Goal: Information Seeking & Learning: Learn about a topic

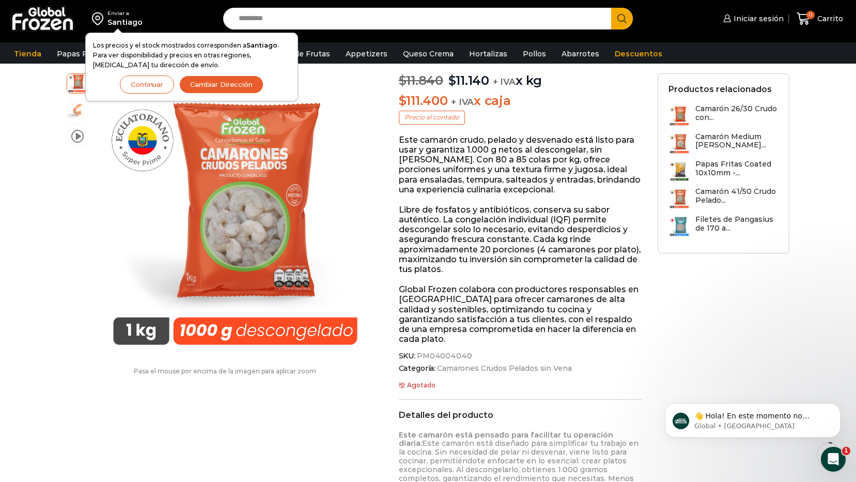
scroll to position [86, 0]
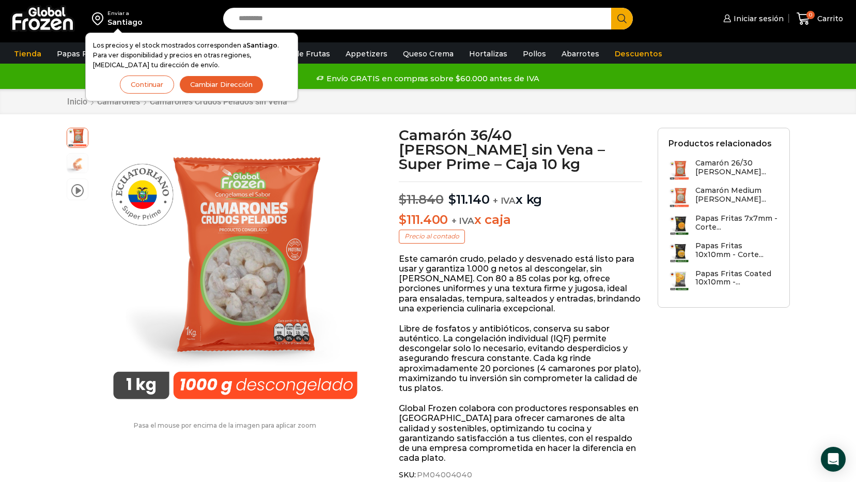
drag, startPoint x: 783, startPoint y: 367, endPoint x: 805, endPoint y: 364, distance: 22.4
click at [830, 460] on icon "Open Intercom Messenger" at bounding box center [833, 458] width 13 height 13
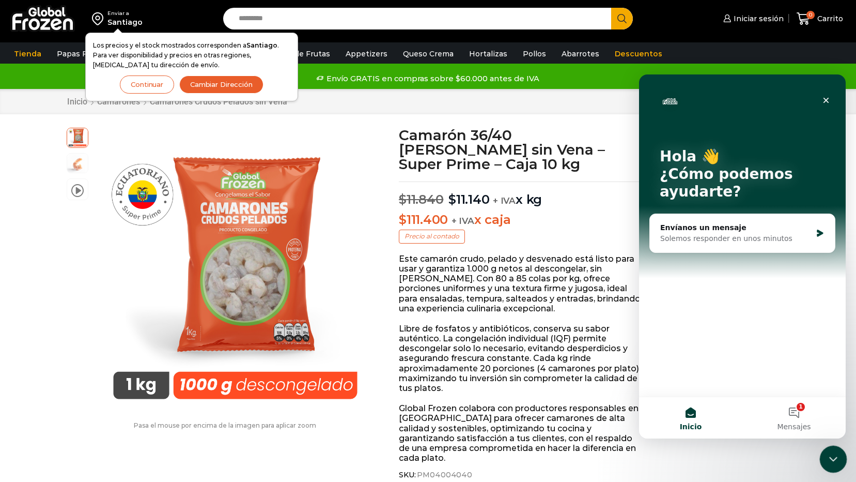
click at [837, 458] on icon "Cerrar Intercom Messenger" at bounding box center [832, 457] width 12 height 12
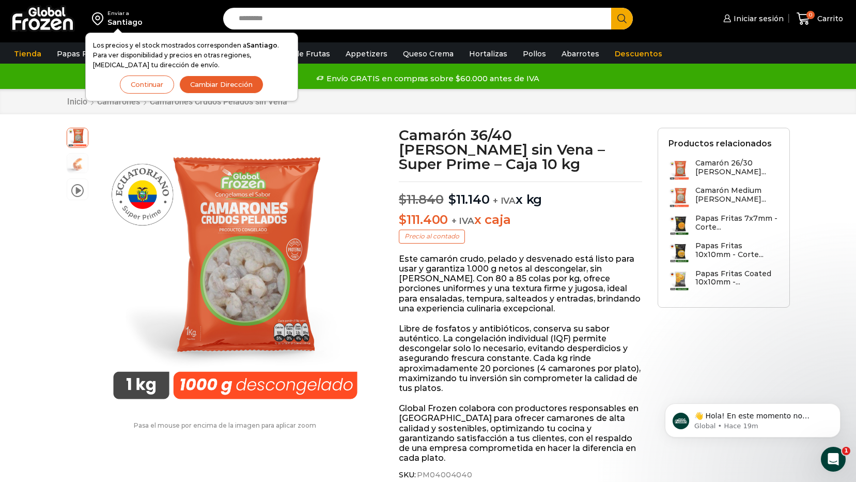
click at [158, 84] on button "Continuar" at bounding box center [147, 84] width 54 height 18
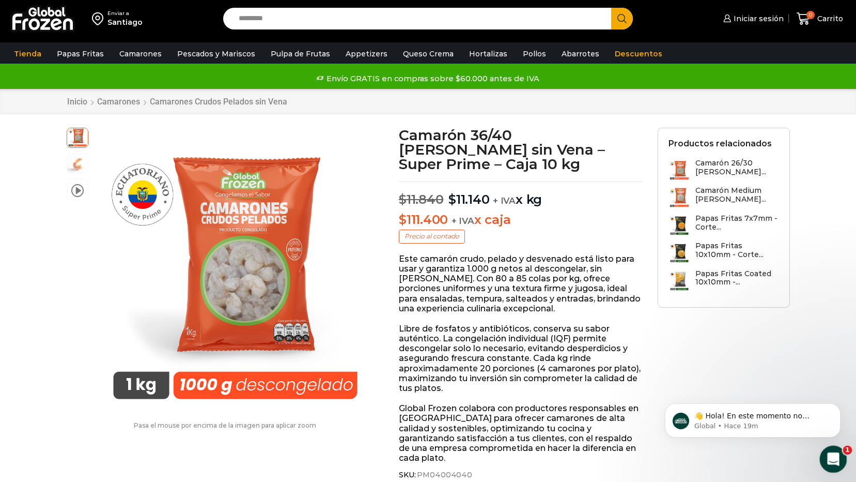
click at [829, 457] on icon "Abrir Intercom Messenger" at bounding box center [832, 457] width 17 height 17
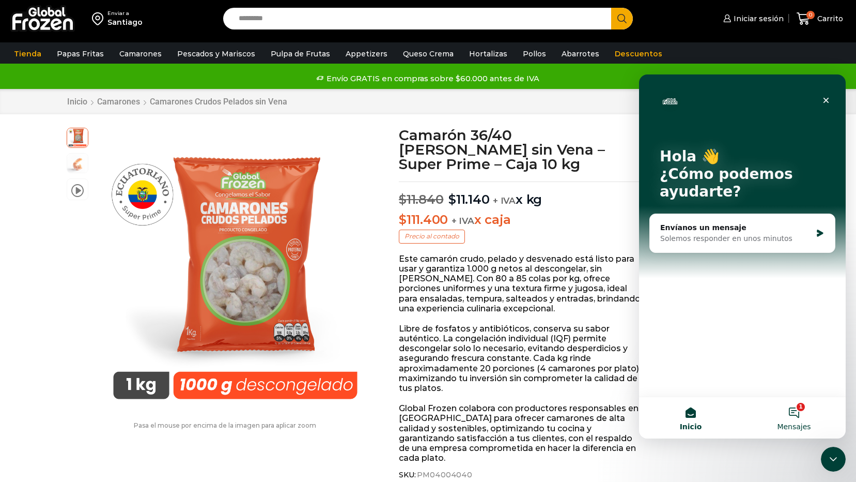
click at [793, 402] on button "1 Mensajes" at bounding box center [794, 417] width 103 height 41
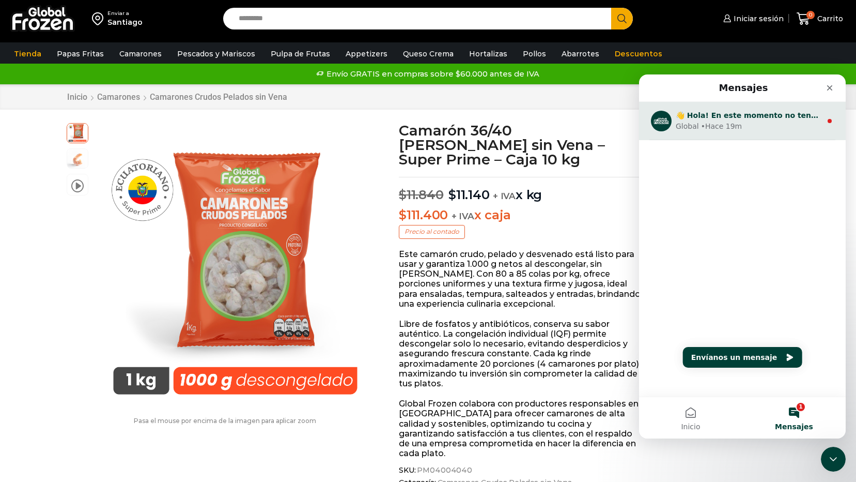
click at [781, 123] on div "Global • Hace 19m" at bounding box center [749, 126] width 146 height 11
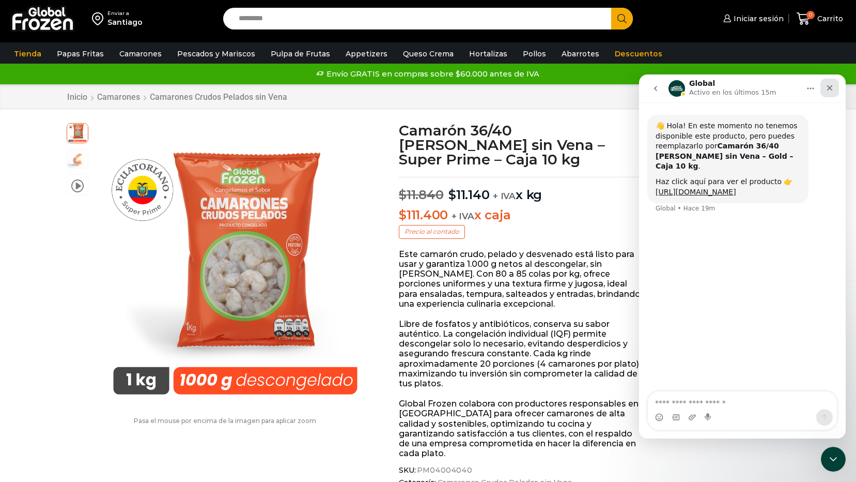
click at [830, 88] on icon "Cerrar" at bounding box center [830, 88] width 6 height 6
